Goal: Navigation & Orientation: Find specific page/section

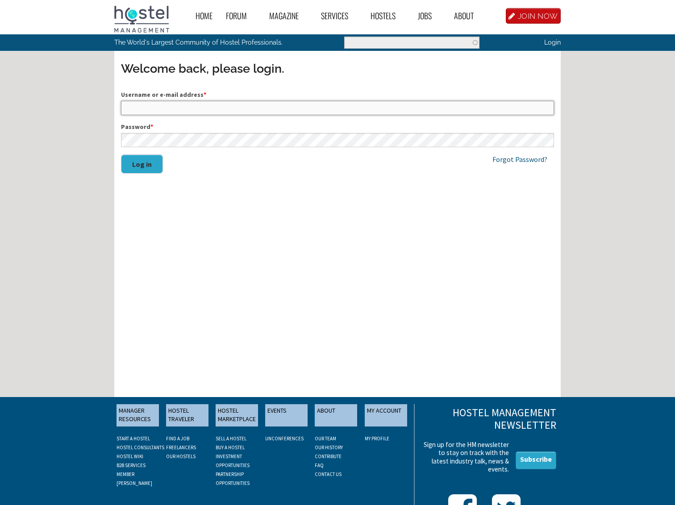
click at [135, 107] on input "Username or e-mail address *" at bounding box center [337, 108] width 433 height 14
type input "RyanHovey"
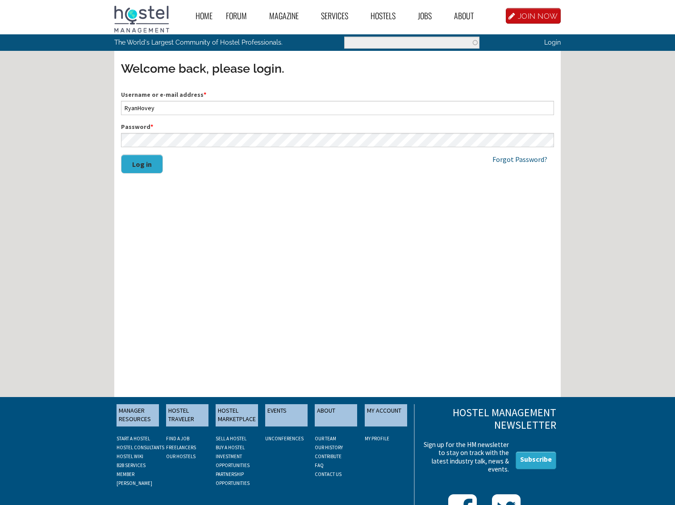
click at [143, 167] on button "Log in" at bounding box center [142, 163] width 42 height 19
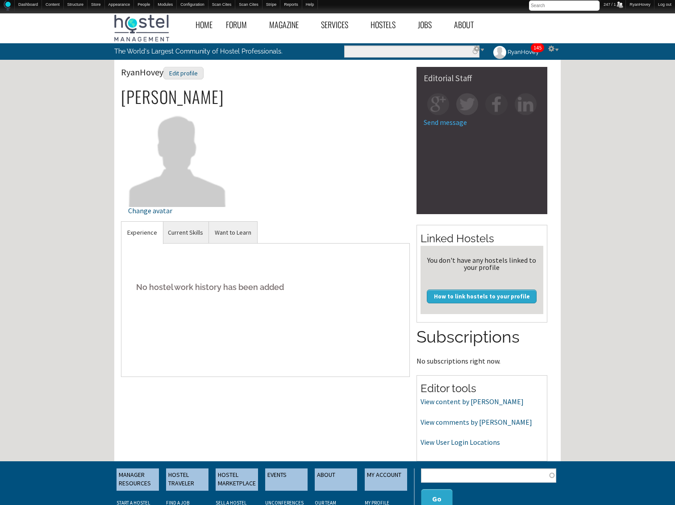
click at [523, 52] on link "RyanHovey" at bounding box center [515, 51] width 58 height 17
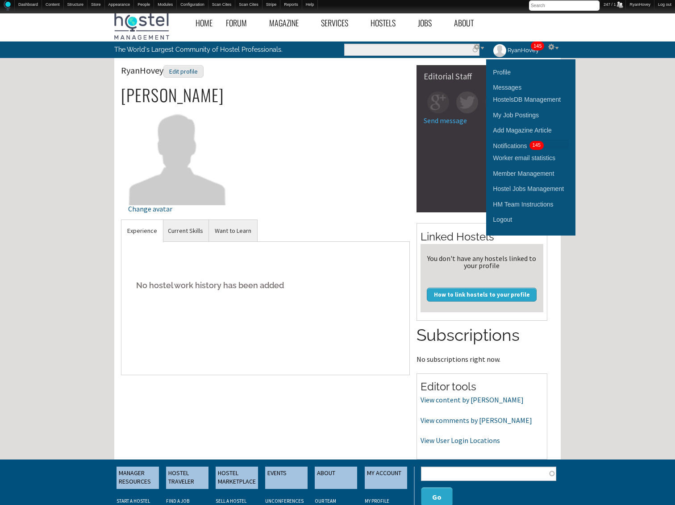
click at [514, 145] on div "Notifications" at bounding box center [510, 146] width 34 height 10
